Goal: Navigation & Orientation: Find specific page/section

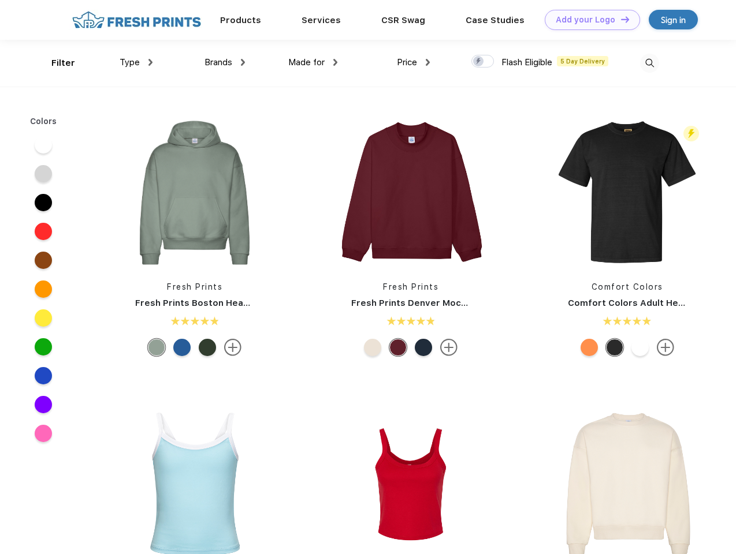
scroll to position [1, 0]
click at [588, 20] on link "Add your Logo Design Tool" at bounding box center [592, 20] width 95 height 20
click at [0, 0] on div "Design Tool" at bounding box center [0, 0] width 0 height 0
click at [620, 19] on link "Add your Logo Design Tool" at bounding box center [592, 20] width 95 height 20
click at [55, 63] on div "Filter" at bounding box center [63, 63] width 24 height 13
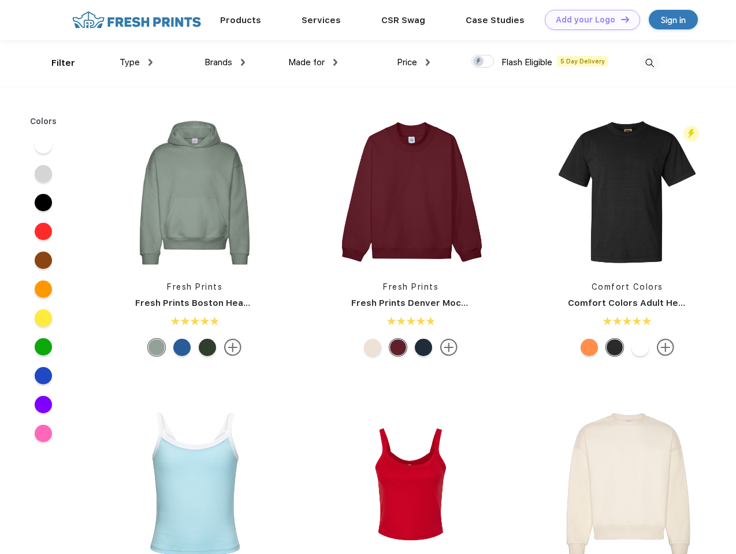
click at [136, 62] on span "Type" at bounding box center [130, 62] width 20 height 10
click at [225, 62] on span "Brands" at bounding box center [218, 62] width 28 height 10
click at [313, 62] on span "Made for" at bounding box center [306, 62] width 36 height 10
click at [414, 62] on span "Price" at bounding box center [407, 62] width 20 height 10
click at [483, 62] on div at bounding box center [482, 61] width 23 height 13
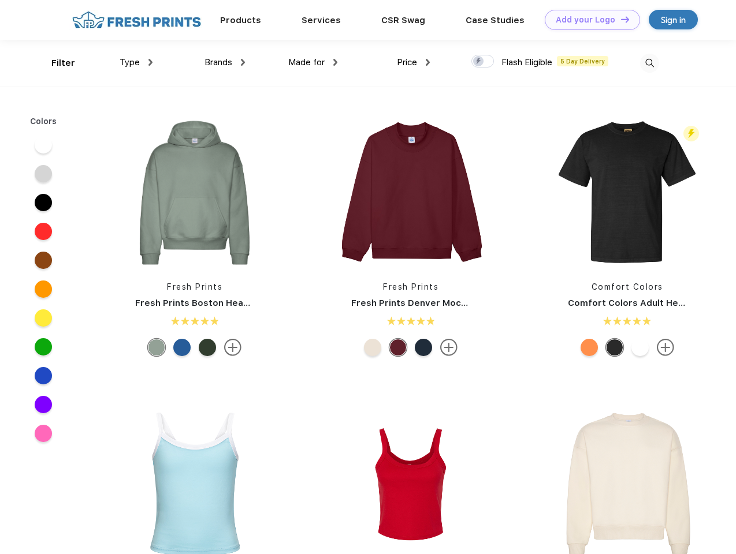
click at [479, 62] on input "checkbox" at bounding box center [475, 58] width 8 height 8
click at [649, 63] on img at bounding box center [649, 63] width 19 height 19
